Goal: Transaction & Acquisition: Purchase product/service

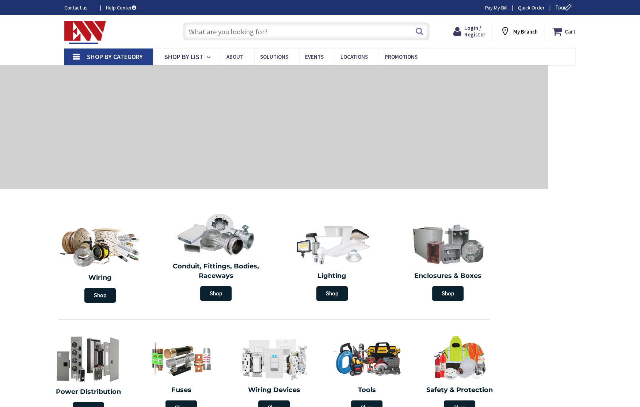
type input "[PERSON_NAME][GEOGRAPHIC_DATA], [GEOGRAPHIC_DATA]"
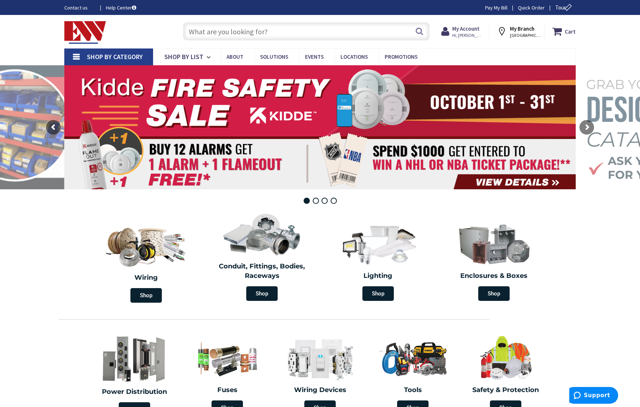
click at [277, 36] on input "text" at bounding box center [306, 31] width 246 height 18
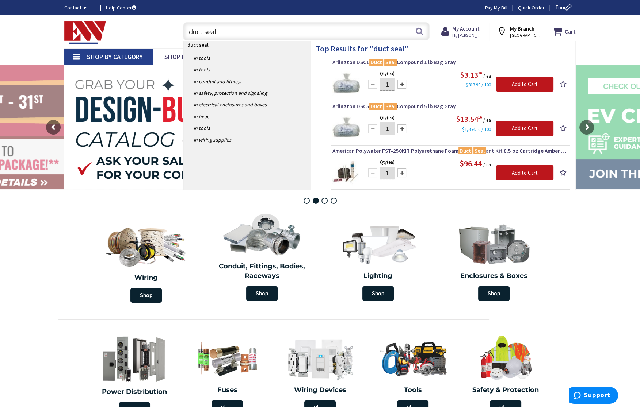
type input "duct seal"
click at [400, 84] on div at bounding box center [401, 84] width 9 height 9
type input "3"
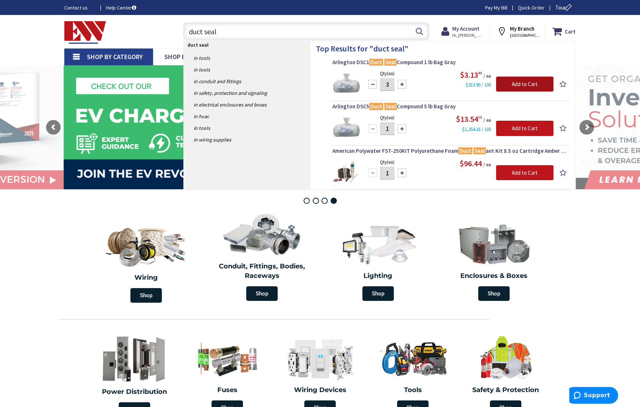
click at [531, 84] on input "Add to Cart" at bounding box center [524, 84] width 57 height 15
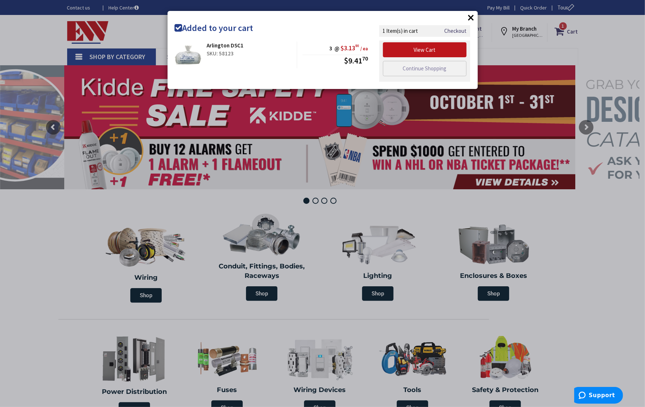
click at [576, 266] on div "× Added to your cart Arlington DSC1 SKU: 58123 3 @ $3.13 90 / ea $9.41 70" at bounding box center [322, 203] width 645 height 407
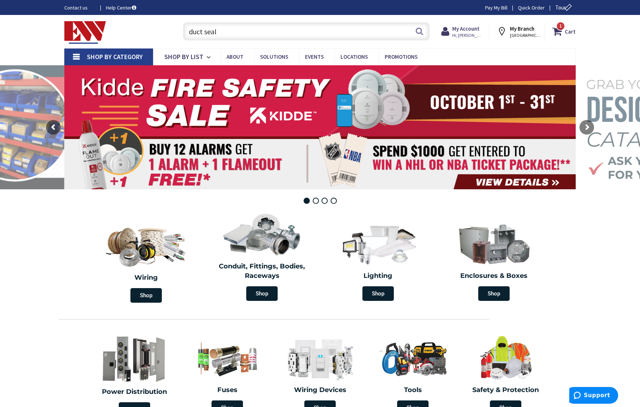
drag, startPoint x: 222, startPoint y: 33, endPoint x: 177, endPoint y: 32, distance: 45.3
click at [177, 32] on div "duct seal duct seal Search 1" at bounding box center [304, 30] width 261 height 23
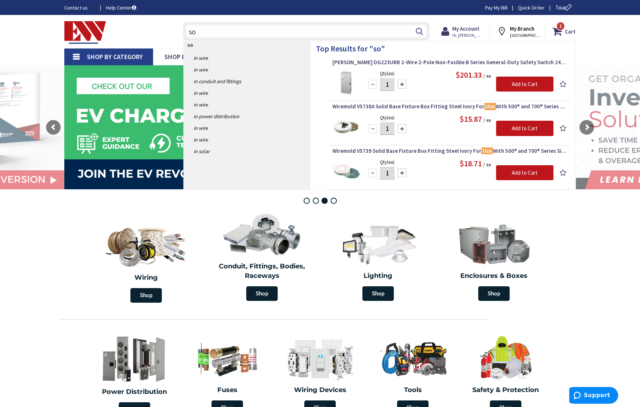
type input "s"
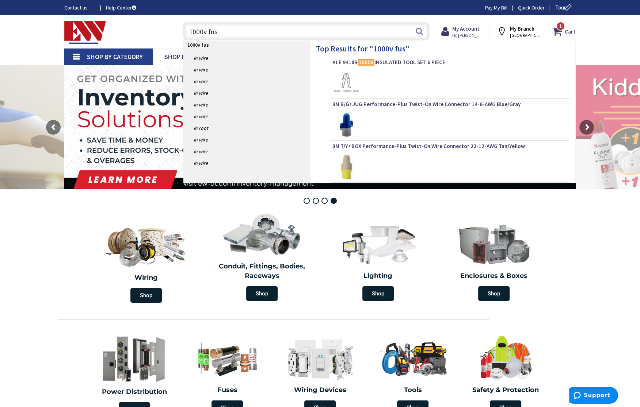
type input "1000v fuse"
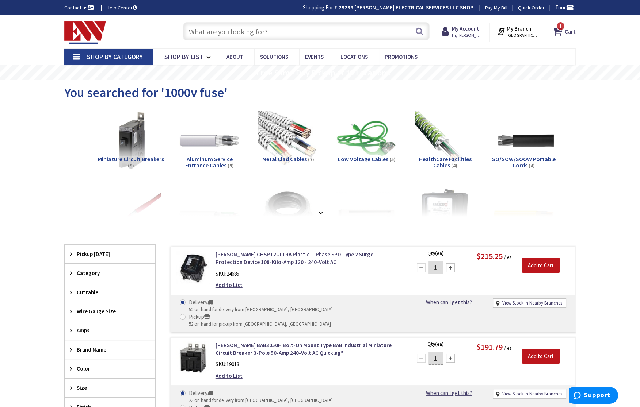
click at [274, 31] on input "text" at bounding box center [306, 31] width 246 height 18
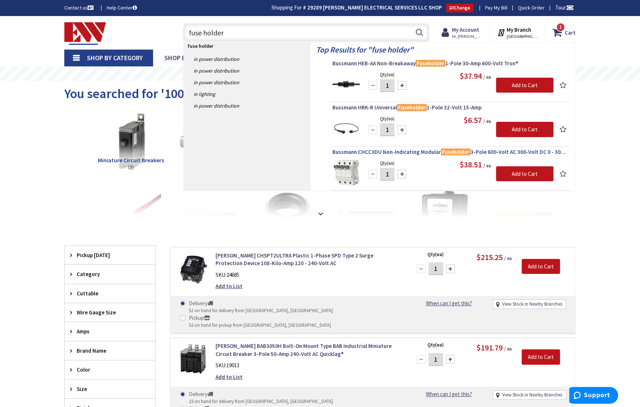
type input "fuse holder"
click at [418, 152] on span "Bussmann CHCC3DU Non-Indicating Modular Fuseholder 3-Pole 600-Volt AC 300-Volt …" at bounding box center [449, 152] width 235 height 7
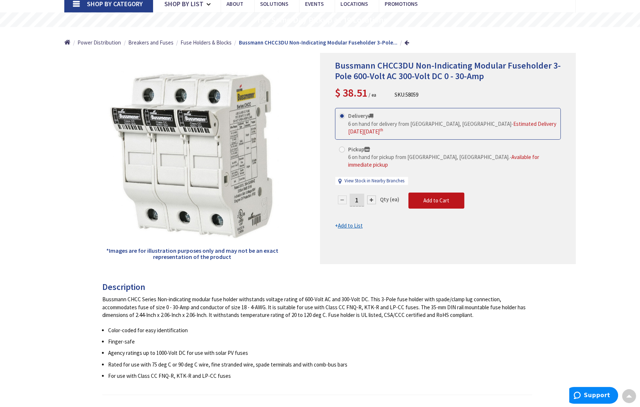
scroll to position [37, 0]
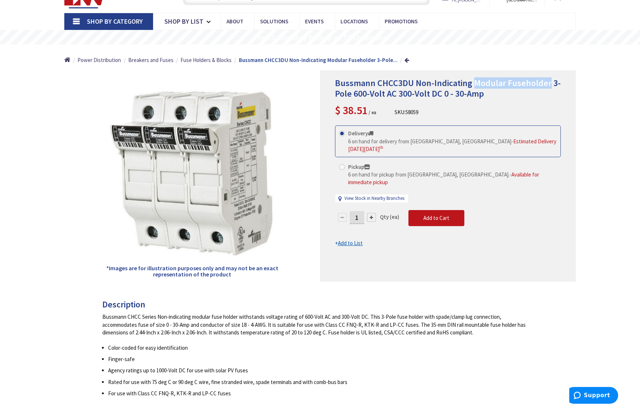
drag, startPoint x: 472, startPoint y: 83, endPoint x: 546, endPoint y: 82, distance: 74.5
click at [546, 82] on span "Bussmann CHCC3DU Non-Indicating Modular Fuseholder 3-Pole 600-Volt AC 300-Volt …" at bounding box center [448, 88] width 226 height 22
drag, startPoint x: 546, startPoint y: 82, endPoint x: 516, endPoint y: 84, distance: 30.3
copy span "Modular Fuseholder"
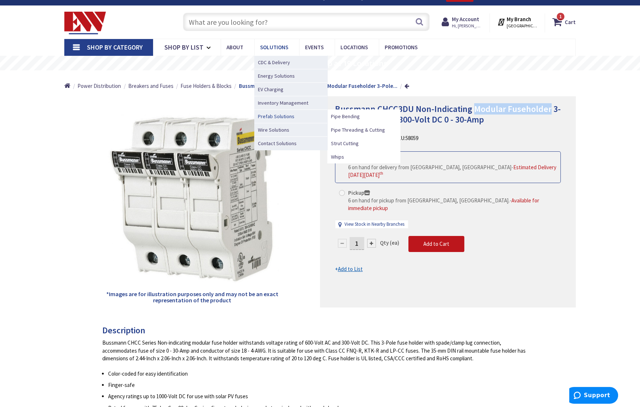
scroll to position [0, 0]
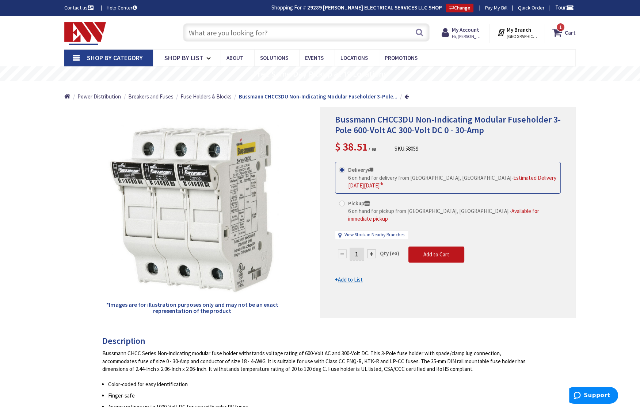
click at [239, 34] on input "text" at bounding box center [306, 32] width 246 height 18
paste input "Modular Fuseholder"
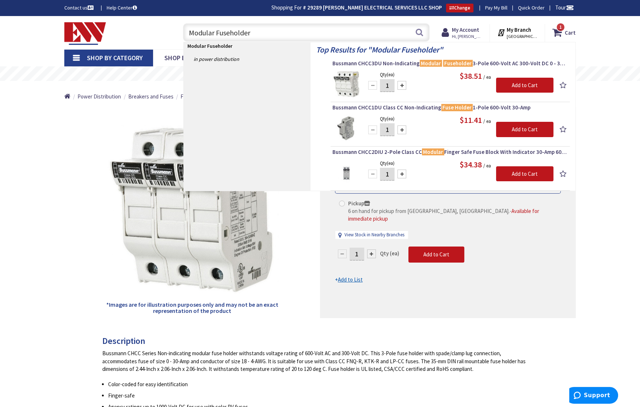
click at [74, 172] on div "*Images are for illustration purposes only and may not be an exact representati…" at bounding box center [192, 212] width 256 height 211
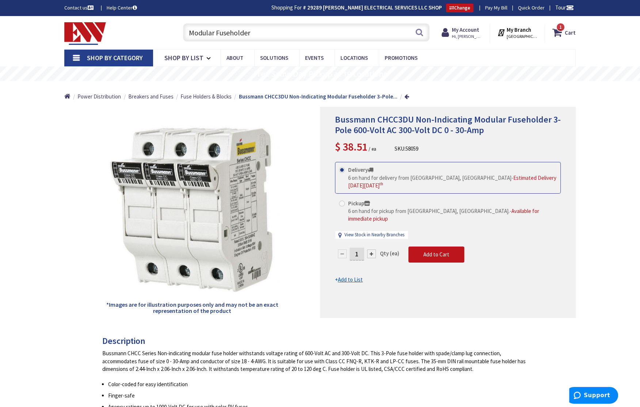
drag, startPoint x: 279, startPoint y: 32, endPoint x: 188, endPoint y: 32, distance: 91.3
click at [188, 32] on input "Modular Fuseholder" at bounding box center [306, 32] width 246 height 18
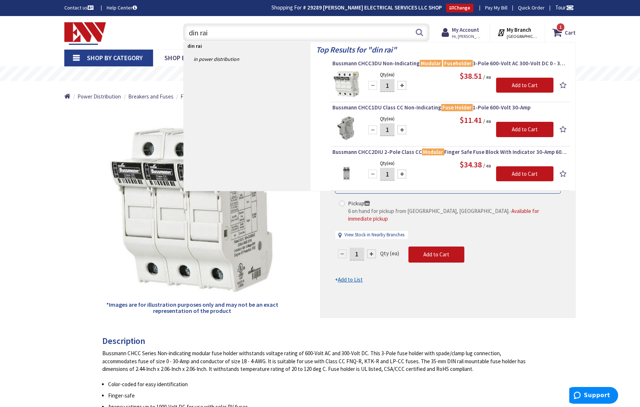
type input "din rail"
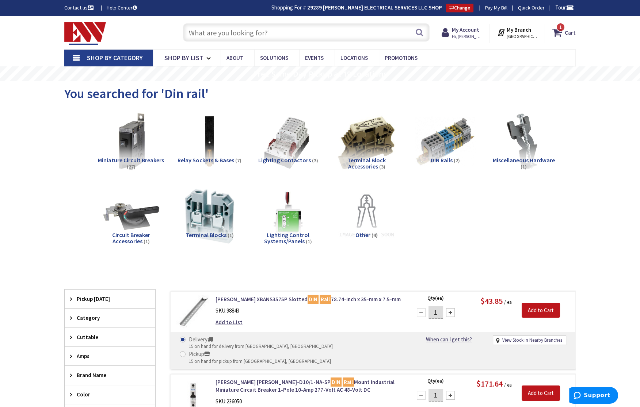
click at [369, 144] on img at bounding box center [366, 142] width 66 height 66
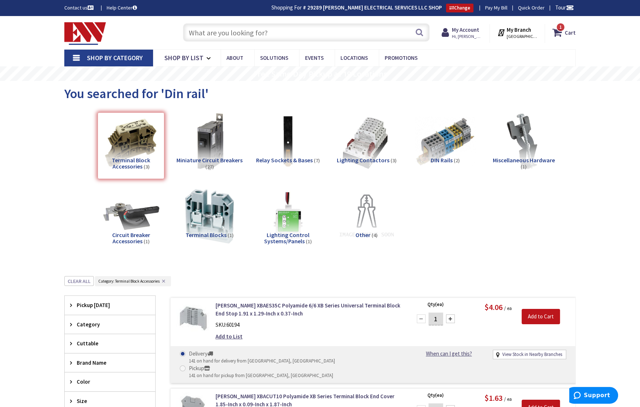
click at [253, 29] on input "text" at bounding box center [306, 32] width 246 height 18
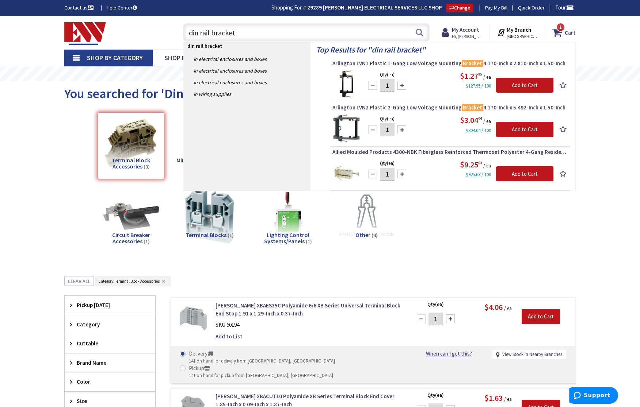
type input "din rail bracket"
click at [38, 207] on div "Skip to Content Toggle Nav din rail bracket din rail bracket Search 1 1 1 items…" at bounding box center [320, 384] width 640 height 737
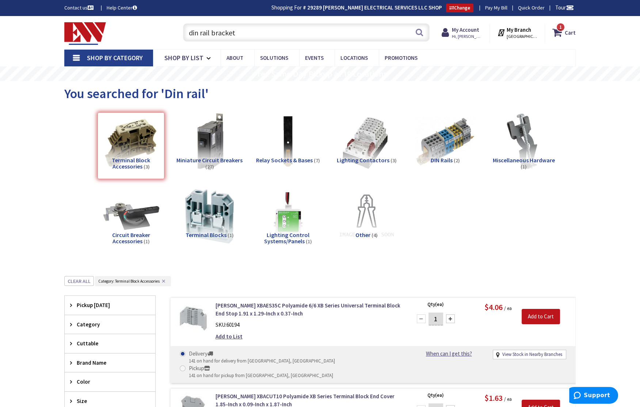
click at [31, 237] on div "Skip to Content Toggle Nav din rail bracket din rail bracket Search 1 1 1 items…" at bounding box center [320, 384] width 640 height 737
click at [572, 33] on strong "Cart" at bounding box center [569, 32] width 11 height 13
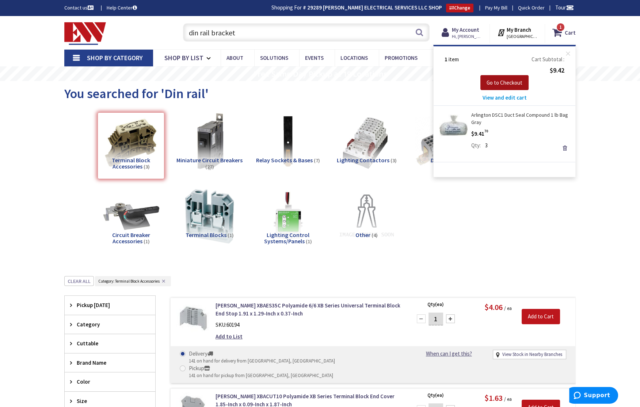
click at [507, 87] on button "Go to Checkout" at bounding box center [504, 82] width 48 height 15
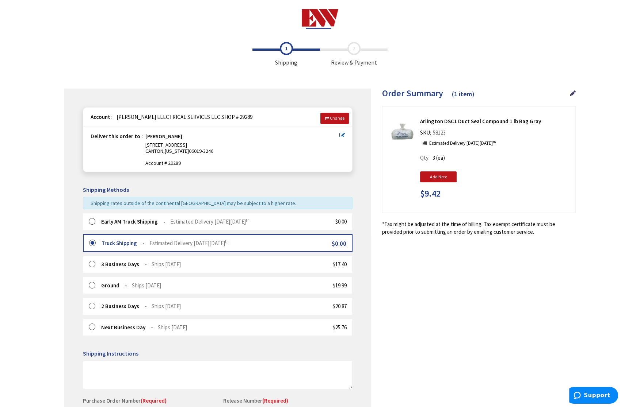
click at [92, 223] on label at bounding box center [94, 221] width 11 height 7
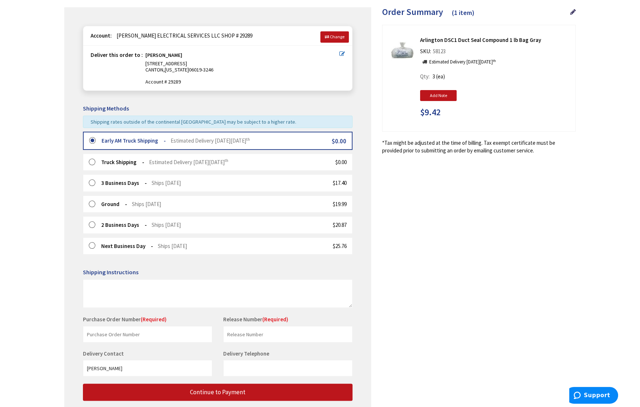
scroll to position [110, 0]
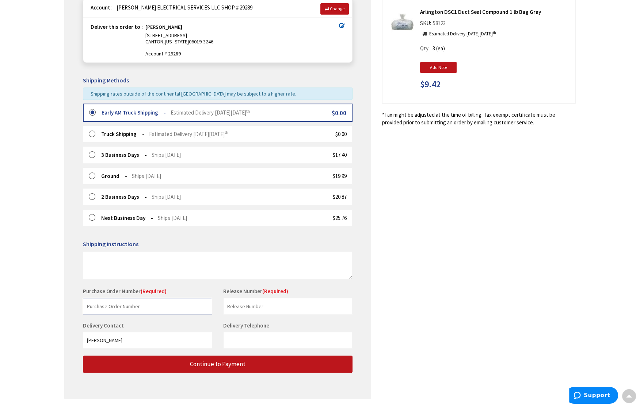
click at [141, 307] on input "text" at bounding box center [147, 306] width 129 height 16
click at [124, 305] on input "text" at bounding box center [147, 306] width 129 height 16
paste input "DS1347 PE-24-079"
type input "DS1347 PE-24-079"
click at [286, 302] on input "text" at bounding box center [287, 306] width 129 height 16
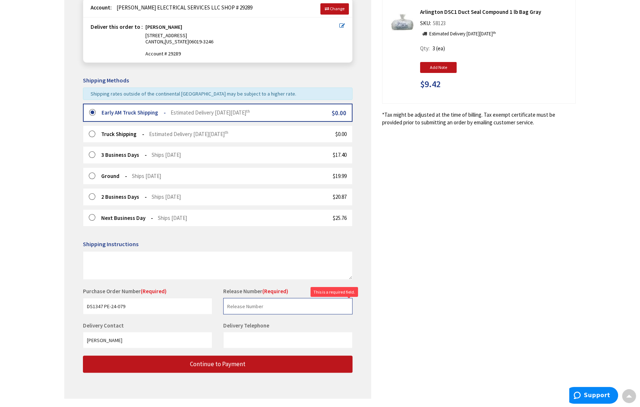
click at [245, 307] on input "text" at bounding box center [287, 306] width 129 height 16
paste input "SOLAR O&M"
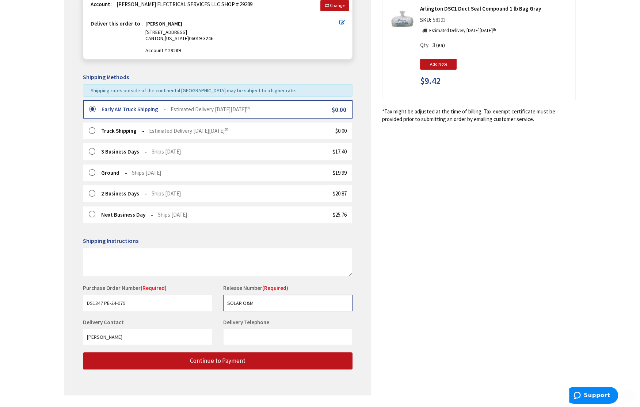
scroll to position [131, 0]
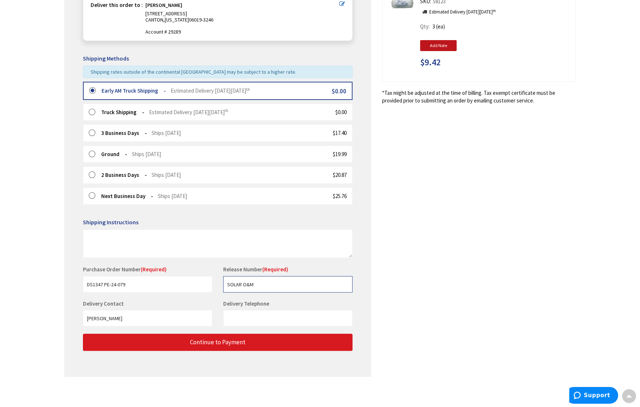
type input "SOLAR O&M"
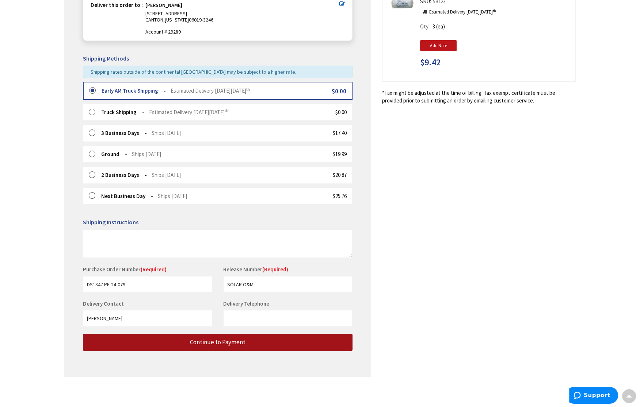
click at [219, 343] on span "Continue to Payment" at bounding box center [217, 342] width 55 height 8
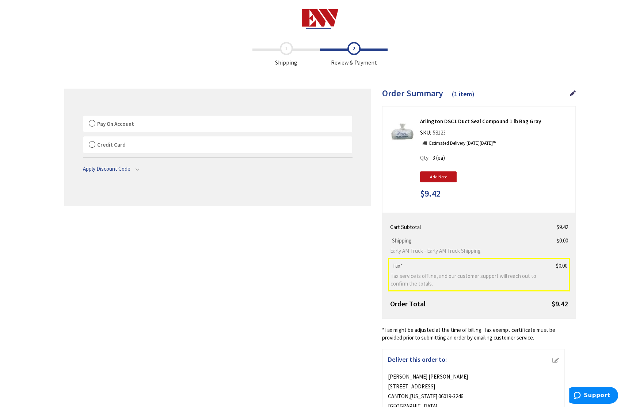
click at [90, 123] on label "Pay On Account" at bounding box center [217, 124] width 269 height 17
click at [91, 122] on label "Pay On Account" at bounding box center [217, 124] width 269 height 17
click at [83, 117] on input "Pay On Account" at bounding box center [83, 117] width 0 height 0
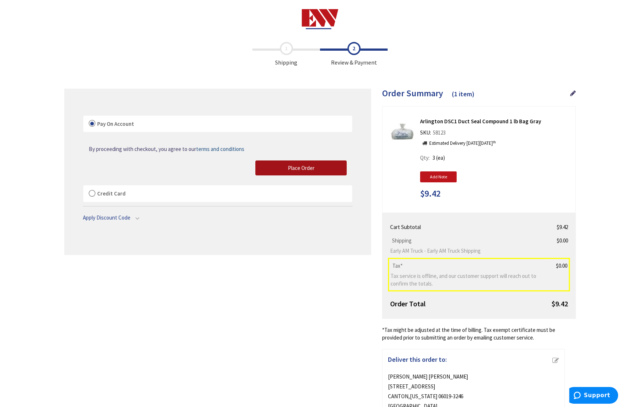
click at [306, 168] on span "Place Order" at bounding box center [301, 168] width 27 height 7
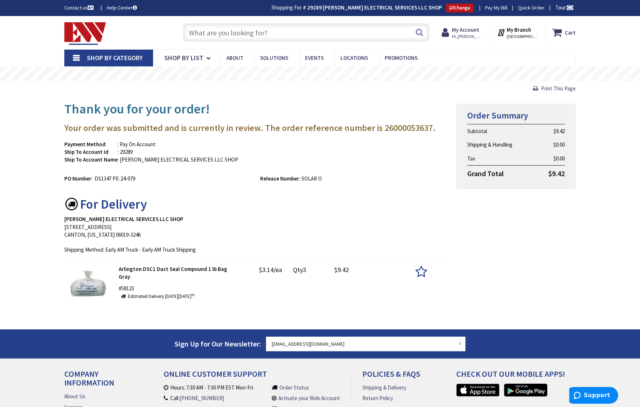
click at [551, 255] on div "Thank you for your order! Your order was submitted and is currently in review. …" at bounding box center [320, 204] width 522 height 217
click at [34, 199] on div "Skip to Content Toggle Nav Search Cart My Cart Close" at bounding box center [320, 256] width 640 height 481
click at [27, 195] on div "Skip to Content Toggle Nav Search Cart My Cart Close" at bounding box center [320, 256] width 640 height 481
click at [360, 319] on div "Print This Page Thank you for your order! Your order was submitted and is curre…" at bounding box center [319, 205] width 511 height 249
